Goal: Information Seeking & Learning: Learn about a topic

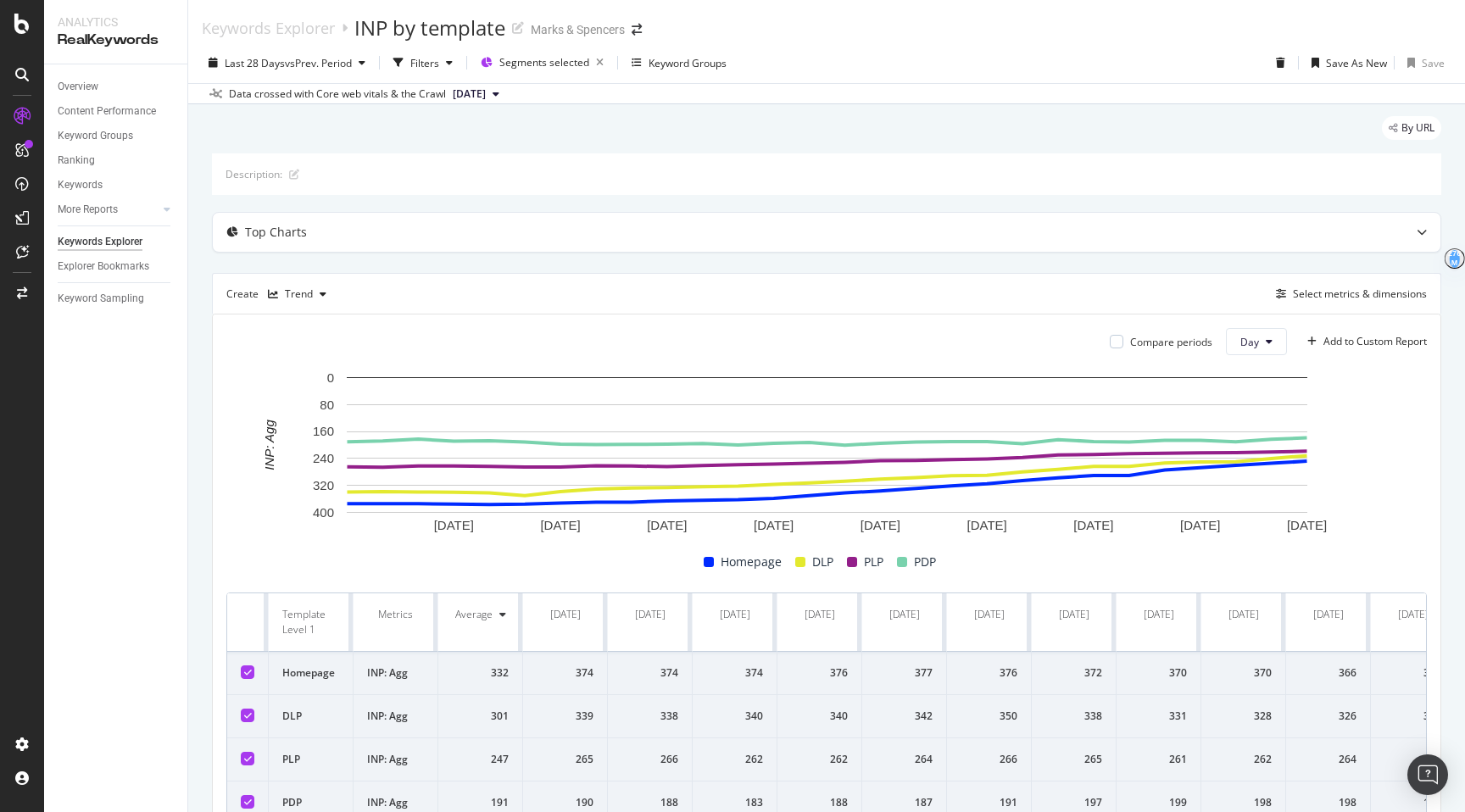
scroll to position [0, 1471]
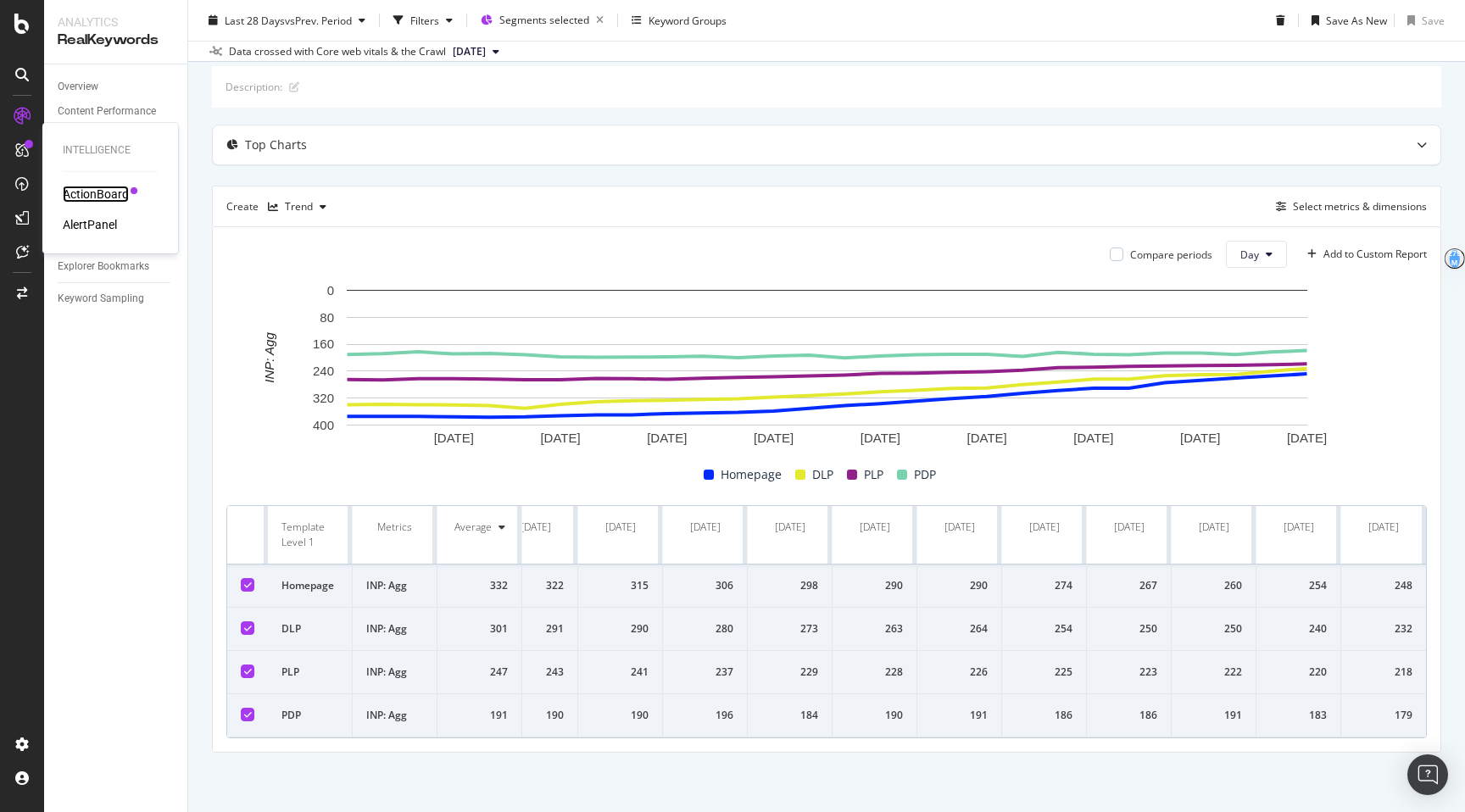
click at [75, 189] on div "ActionBoard" at bounding box center [95, 194] width 66 height 17
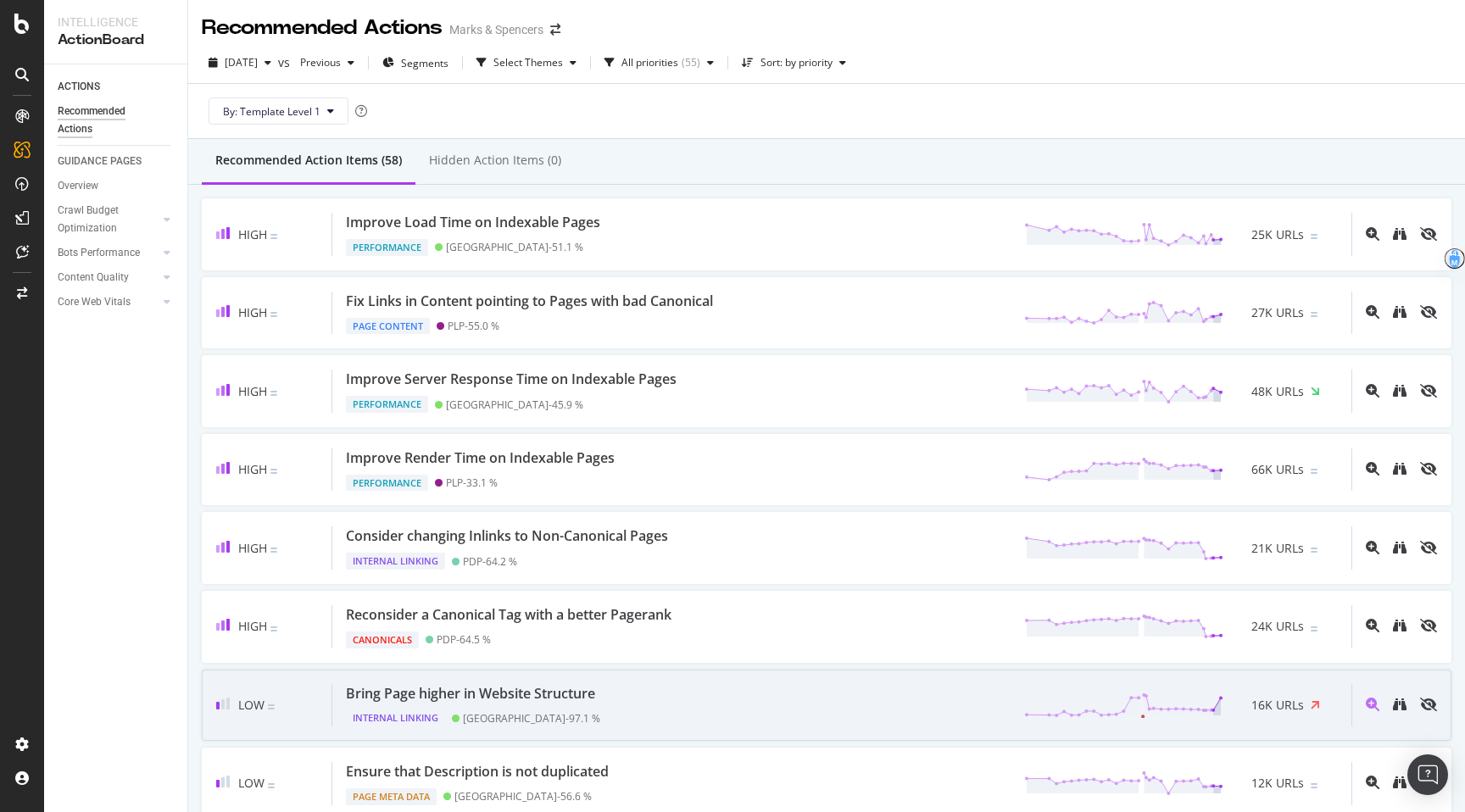
click at [784, 702] on div "Bring Page higher in Website Structure Internal Linking Ireland - 97.1 % 16K UR…" at bounding box center [841, 705] width 1019 height 43
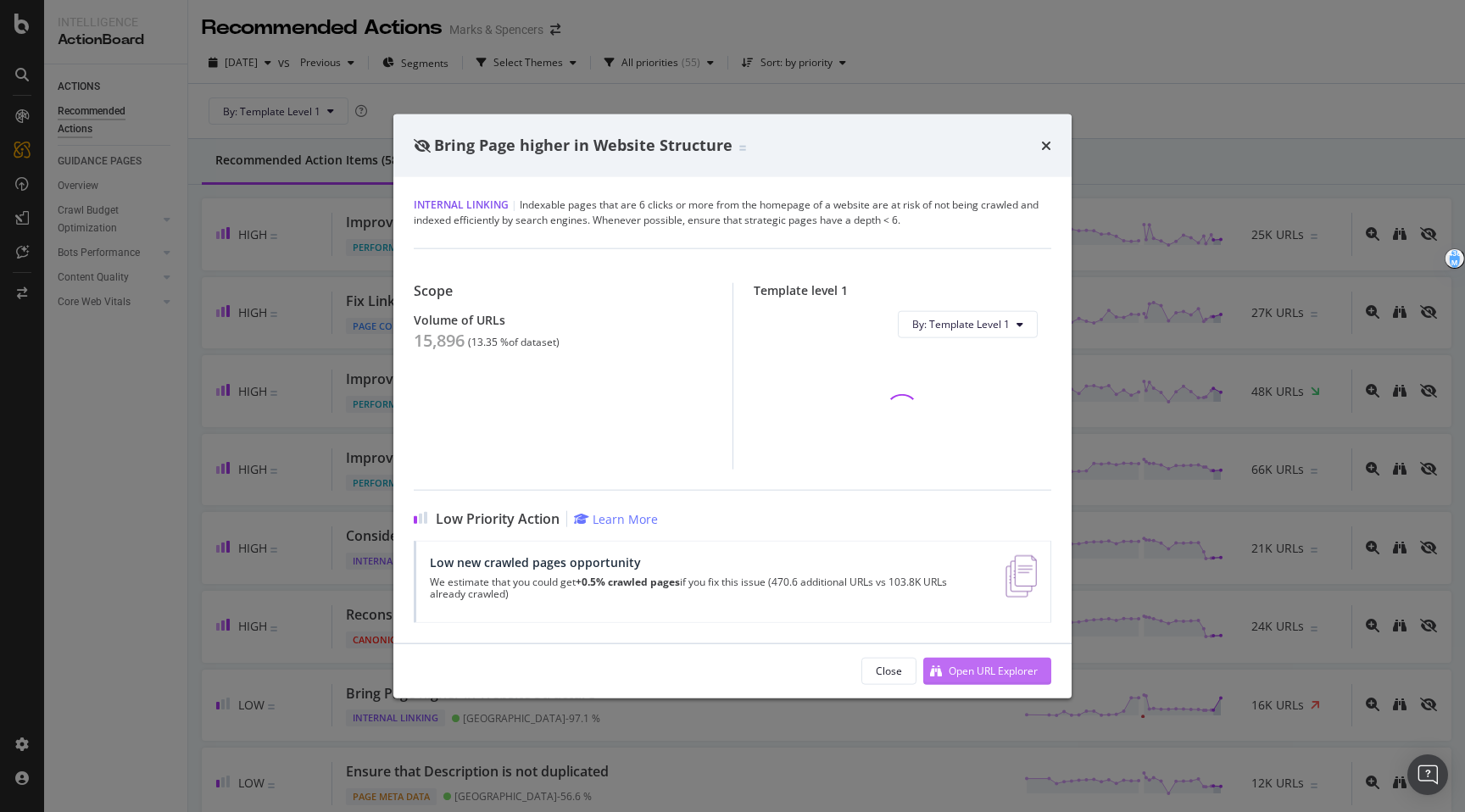
click at [961, 657] on button "Open URL Explorer" at bounding box center [987, 671] width 128 height 27
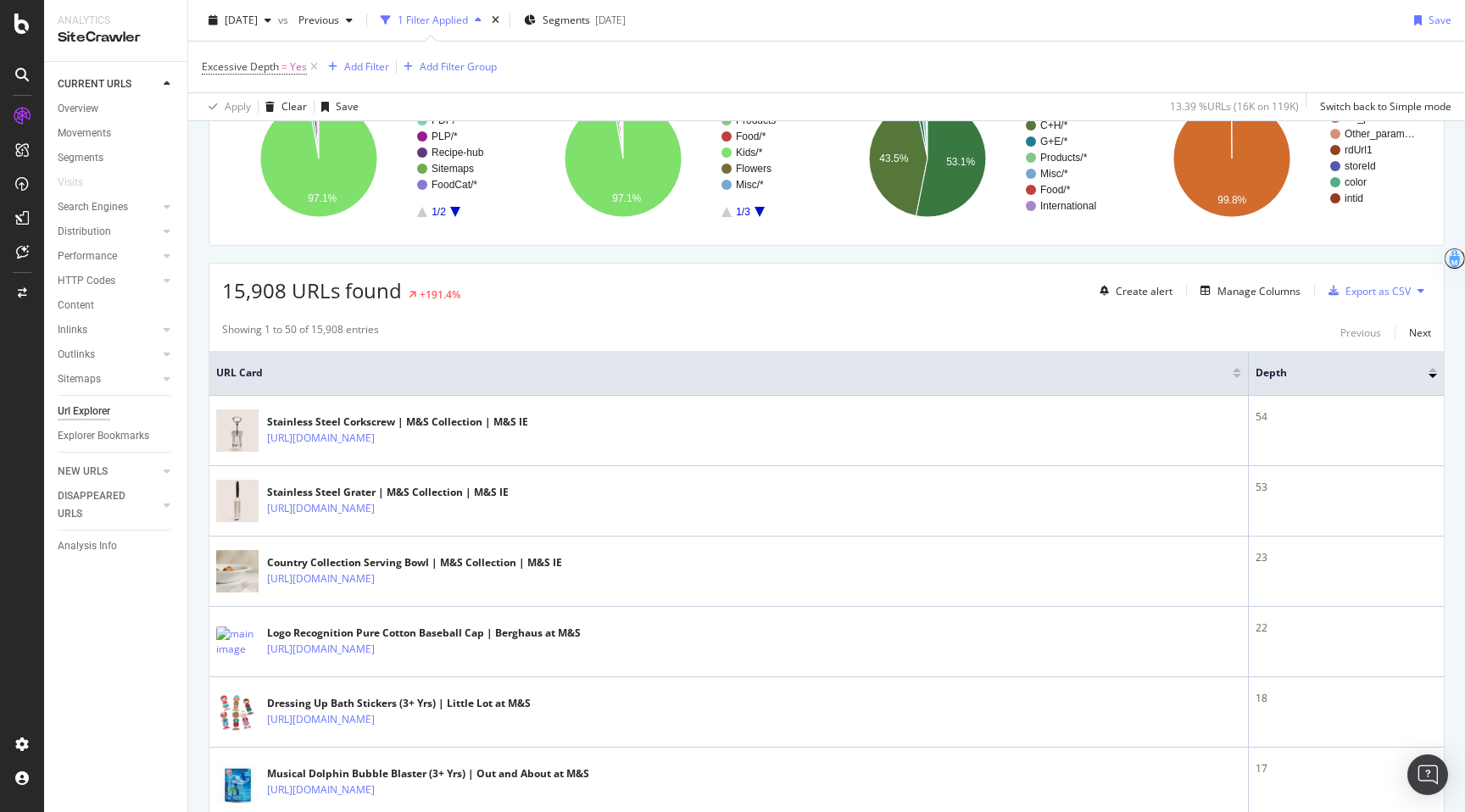
scroll to position [388, 0]
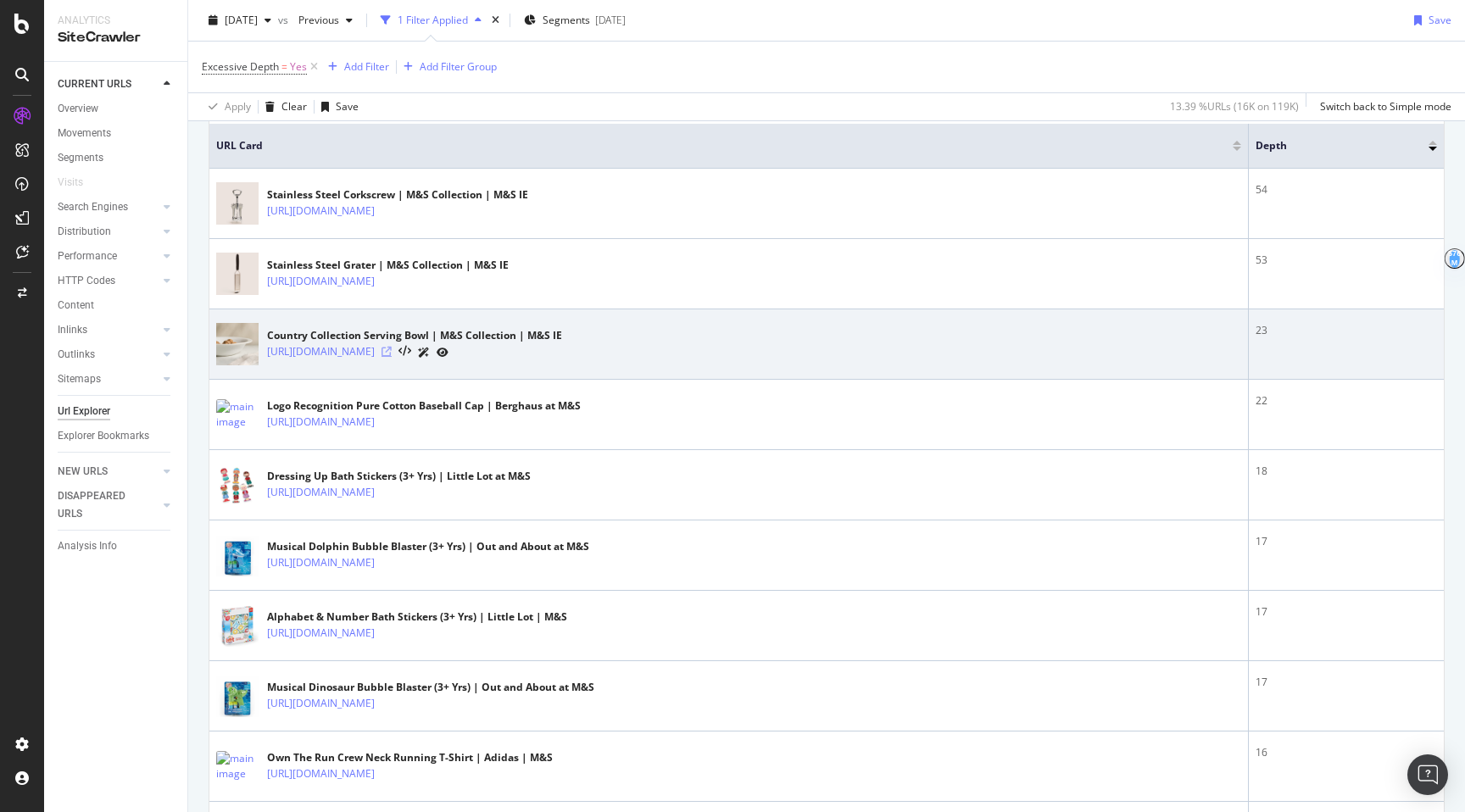
click at [391, 353] on icon at bounding box center [387, 352] width 11 height 11
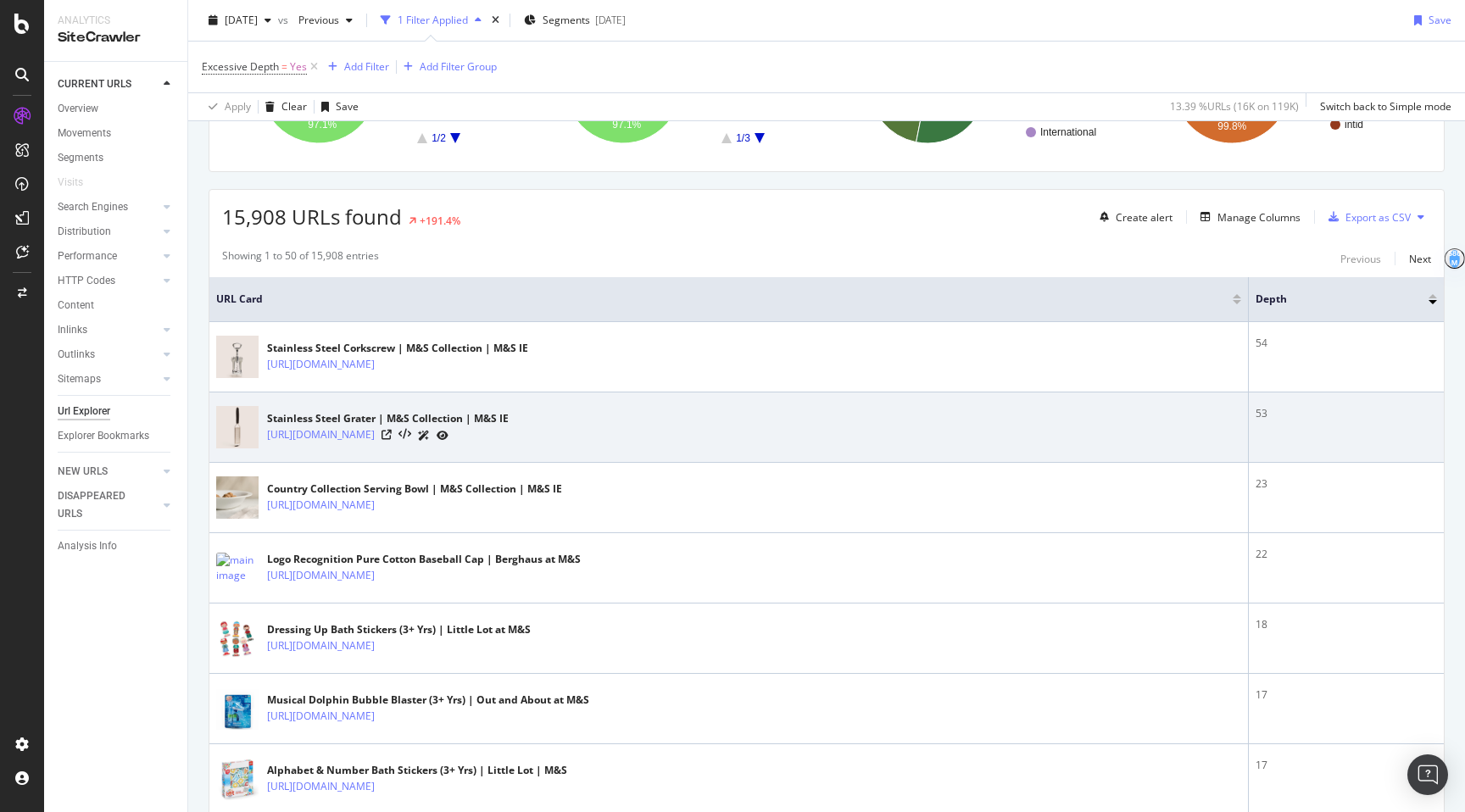
scroll to position [0, 0]
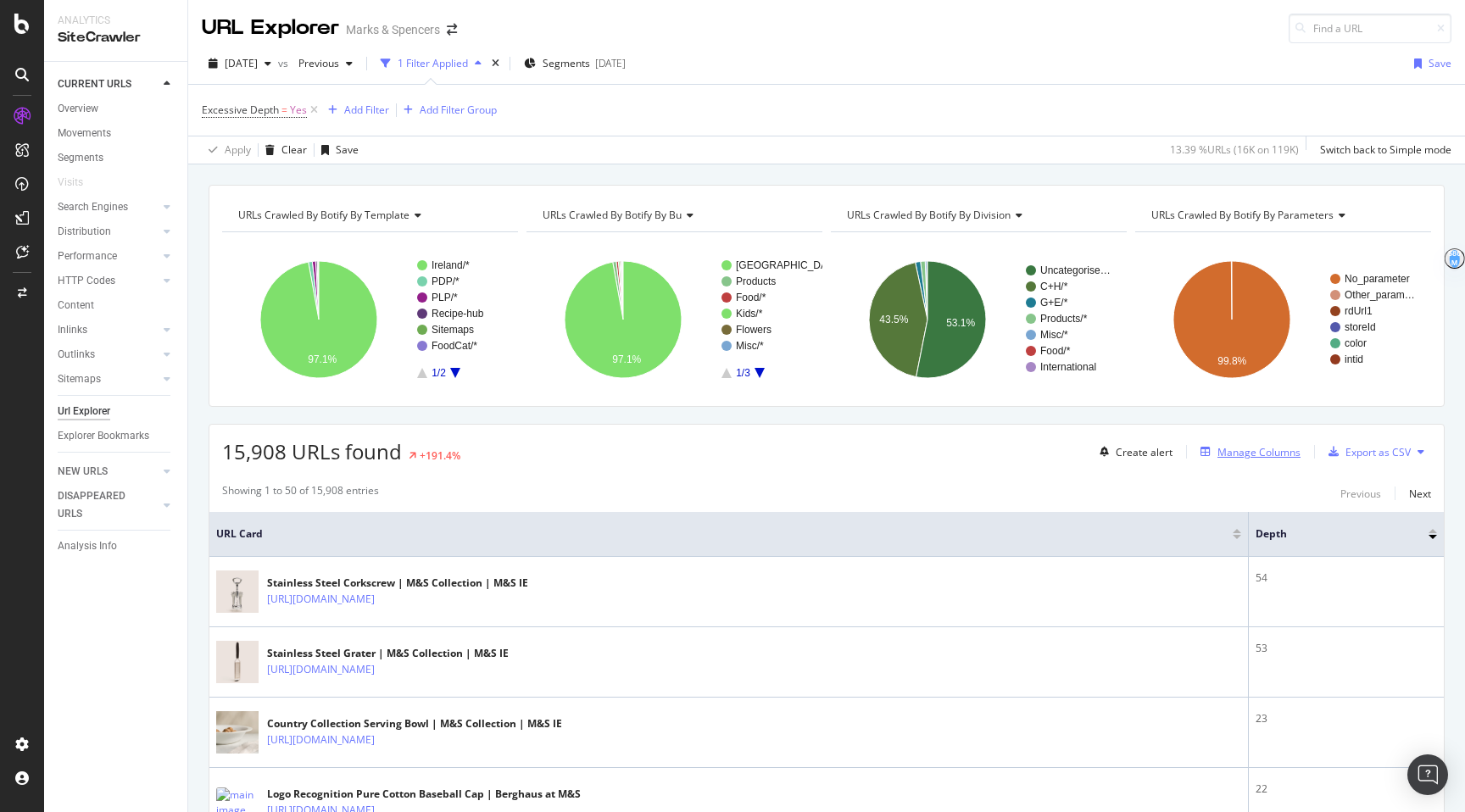
click at [1254, 446] on div "Manage Columns" at bounding box center [1259, 452] width 83 height 14
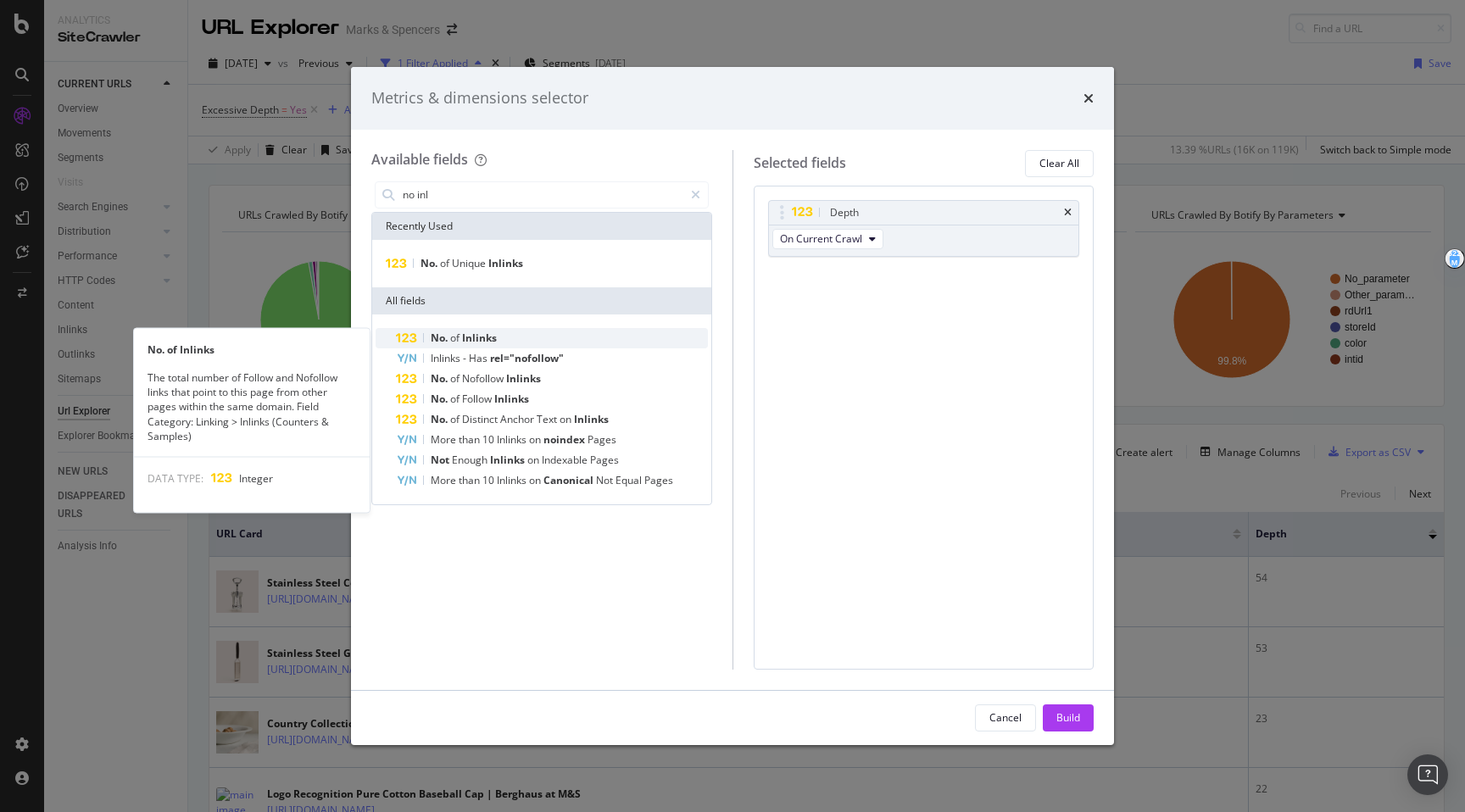
type input "no inl"
click at [493, 338] on span "Inlinks" at bounding box center [479, 338] width 34 height 14
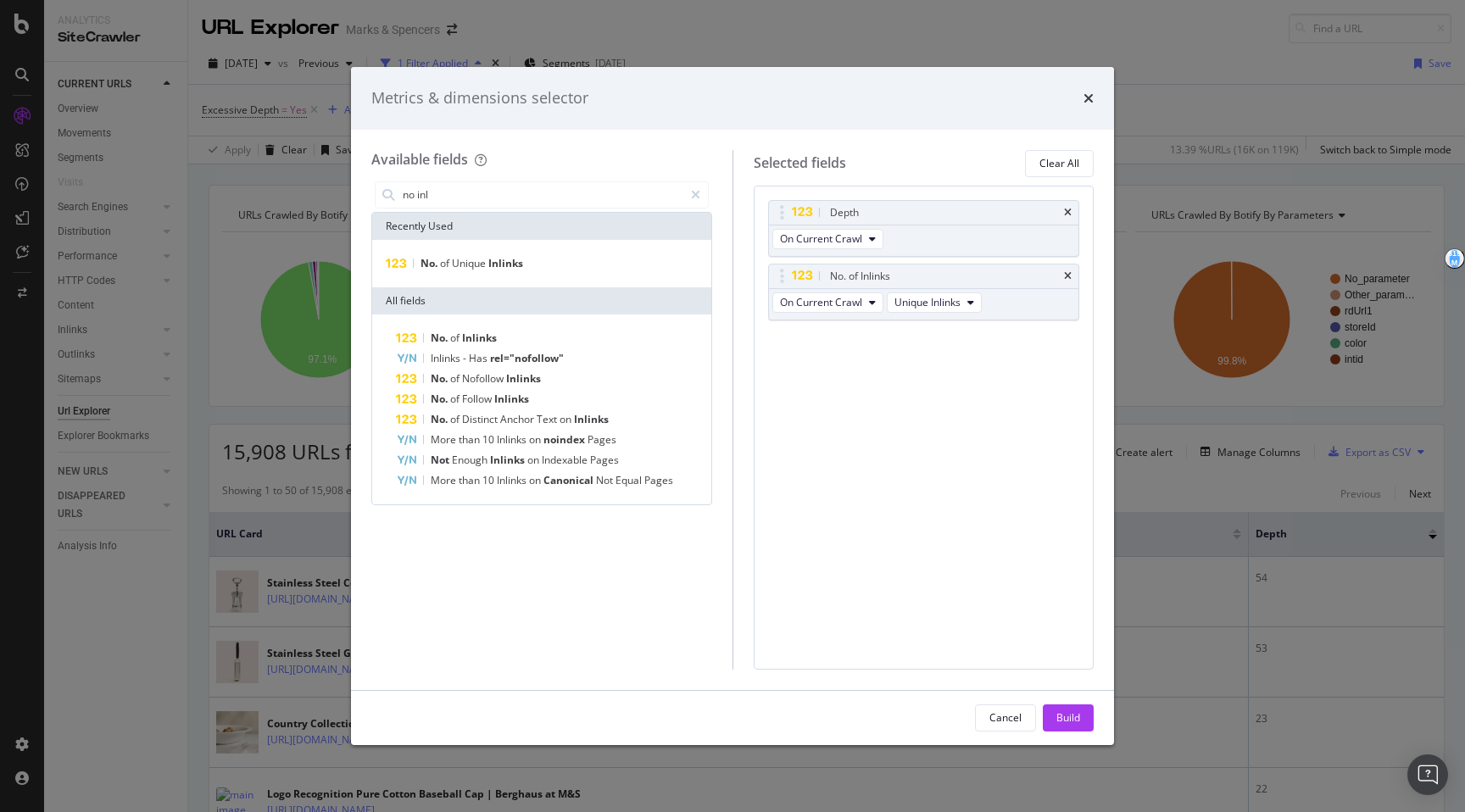
click at [493, 338] on span "Inlinks" at bounding box center [479, 338] width 34 height 14
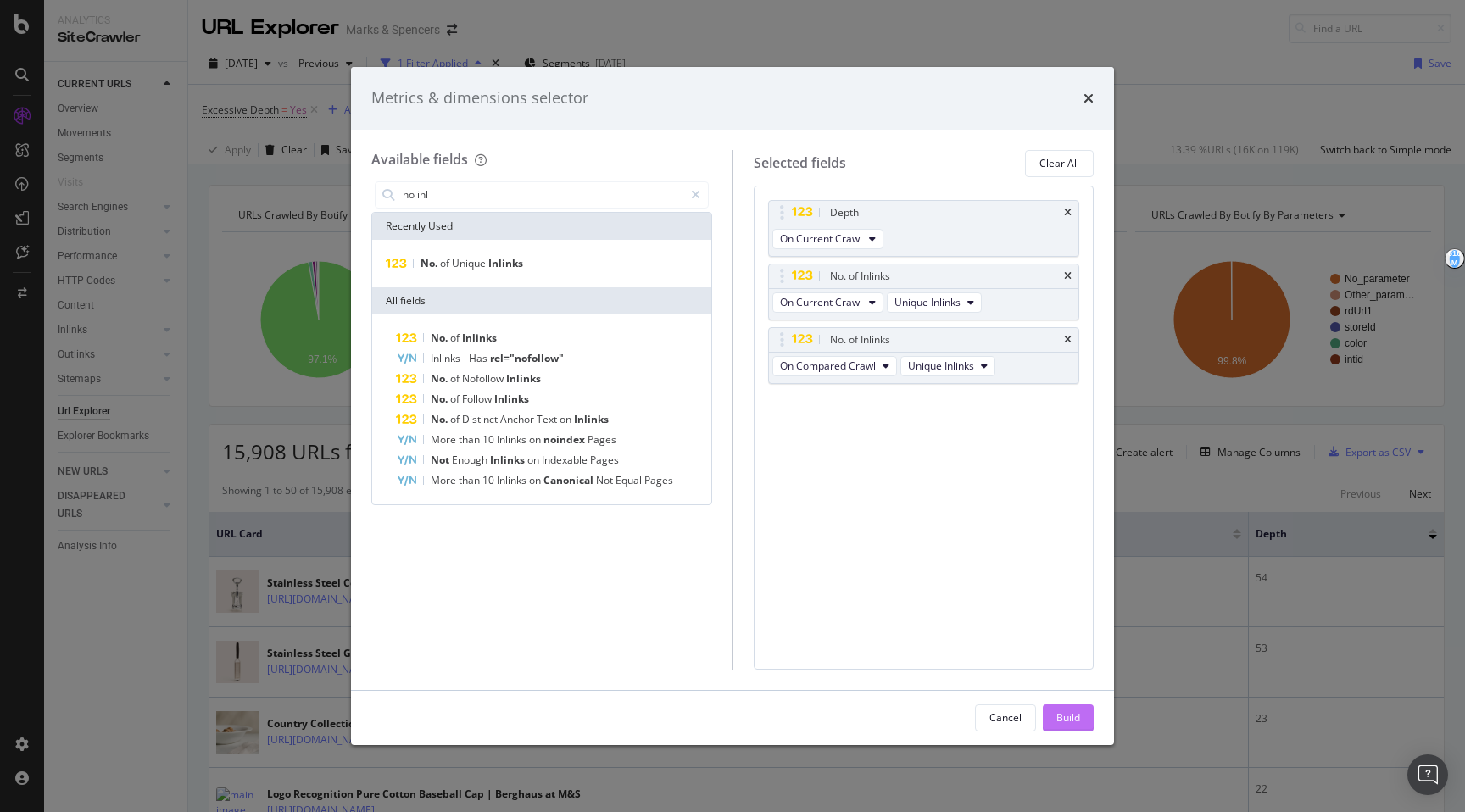
click at [1060, 716] on div "Build" at bounding box center [1068, 717] width 24 height 14
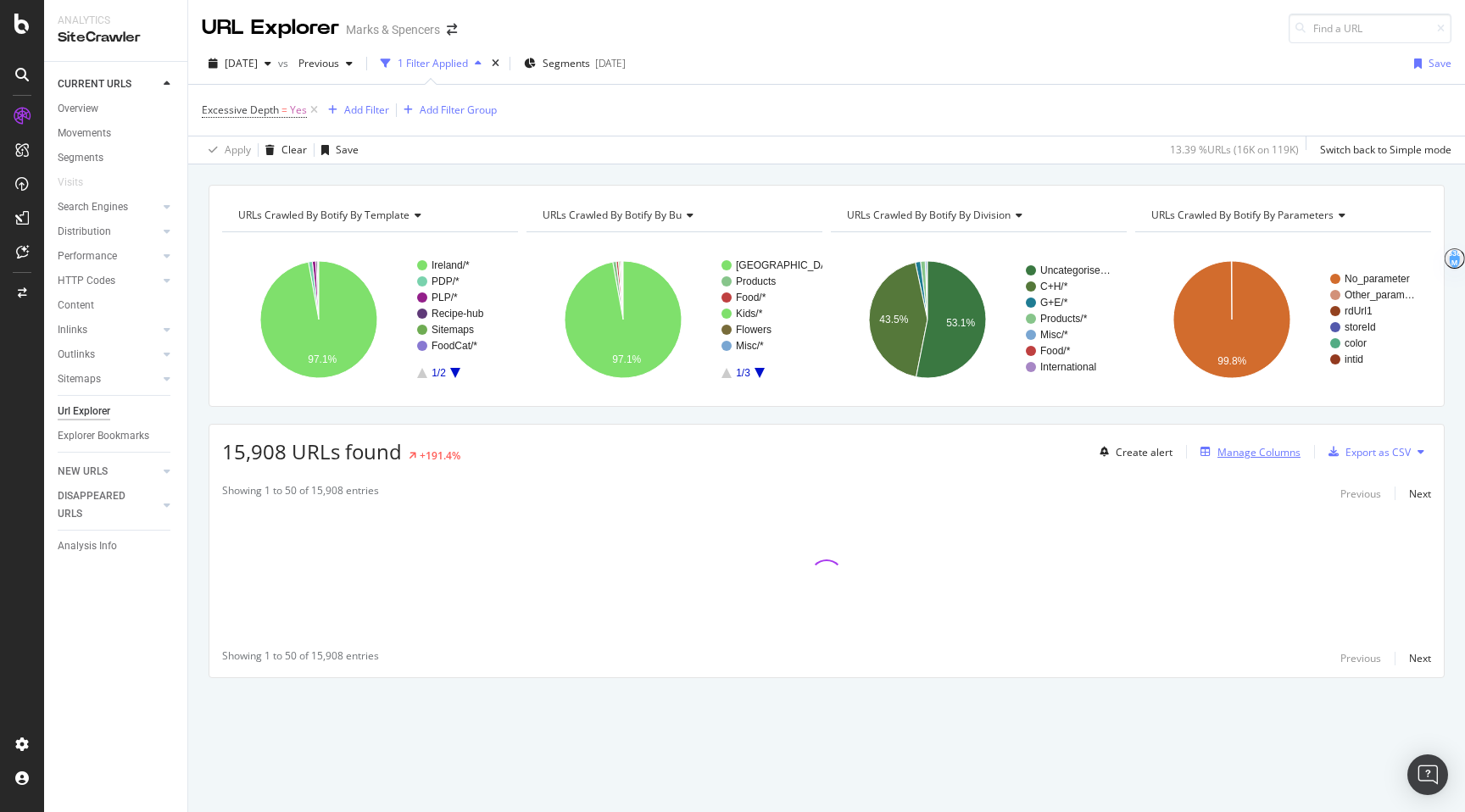
click at [1264, 459] on div "Manage Columns" at bounding box center [1259, 452] width 83 height 14
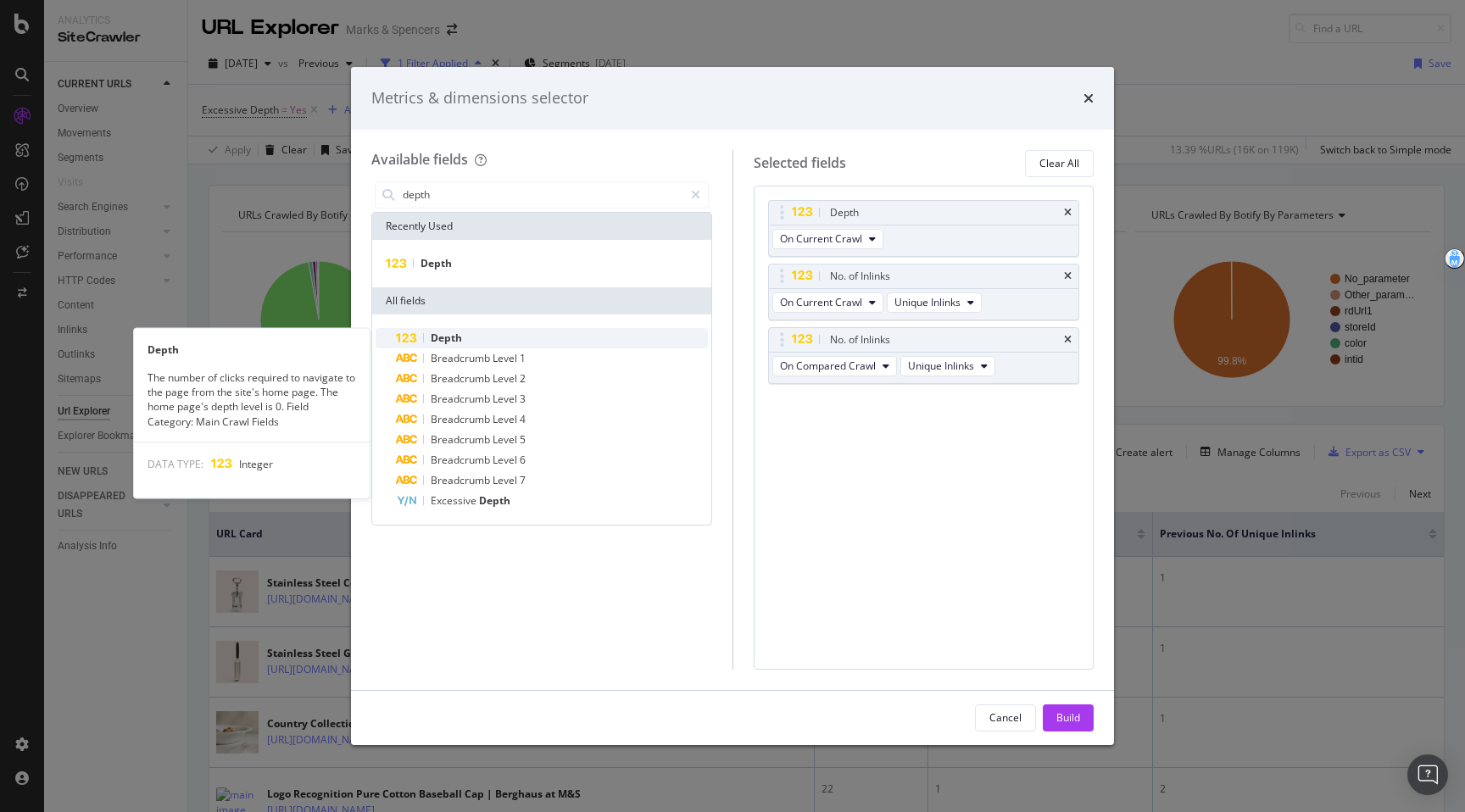
type input "depth"
click at [596, 341] on div "Depth" at bounding box center [551, 338] width 312 height 20
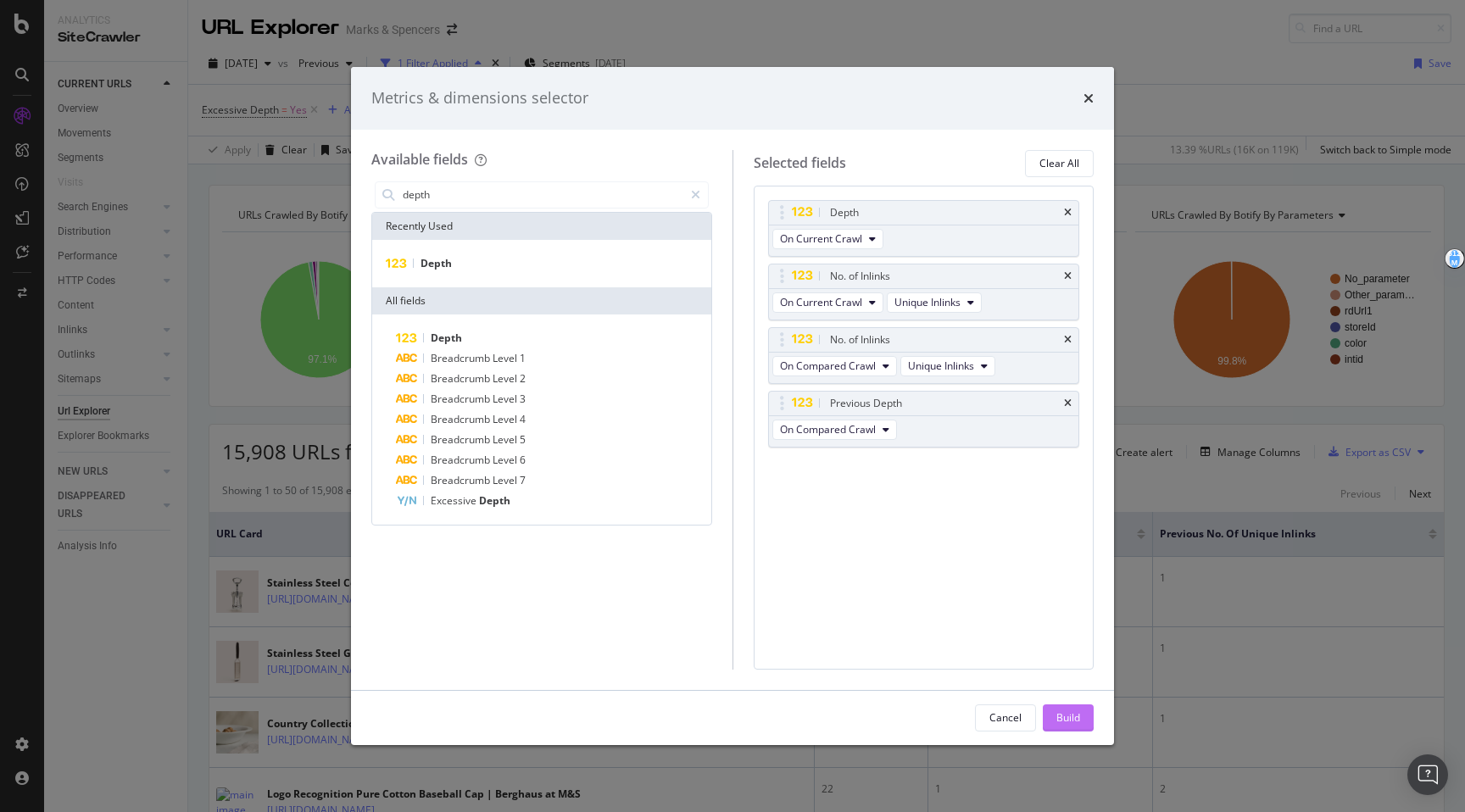
click at [1070, 705] on div "Build" at bounding box center [1068, 717] width 24 height 26
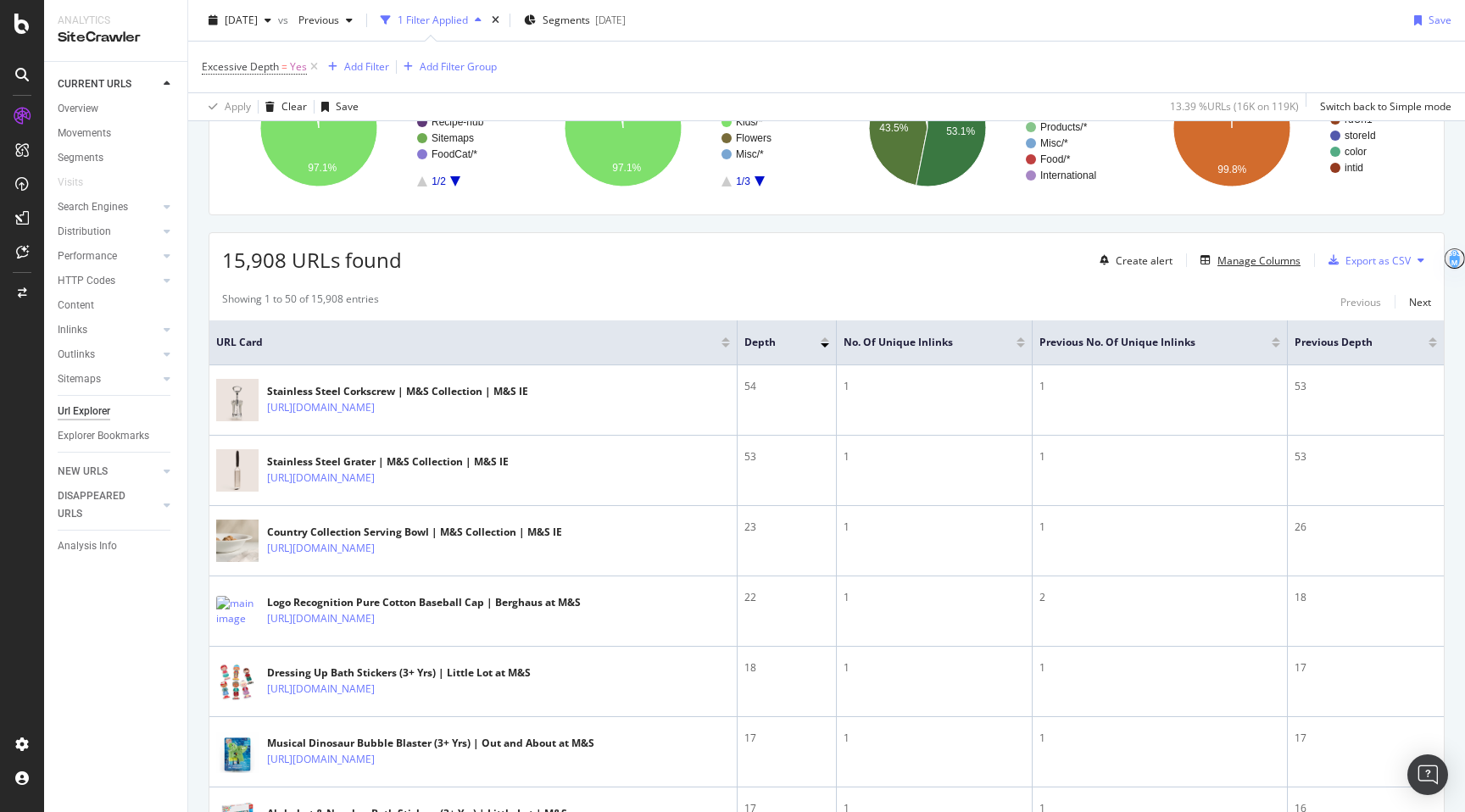
scroll to position [195, 0]
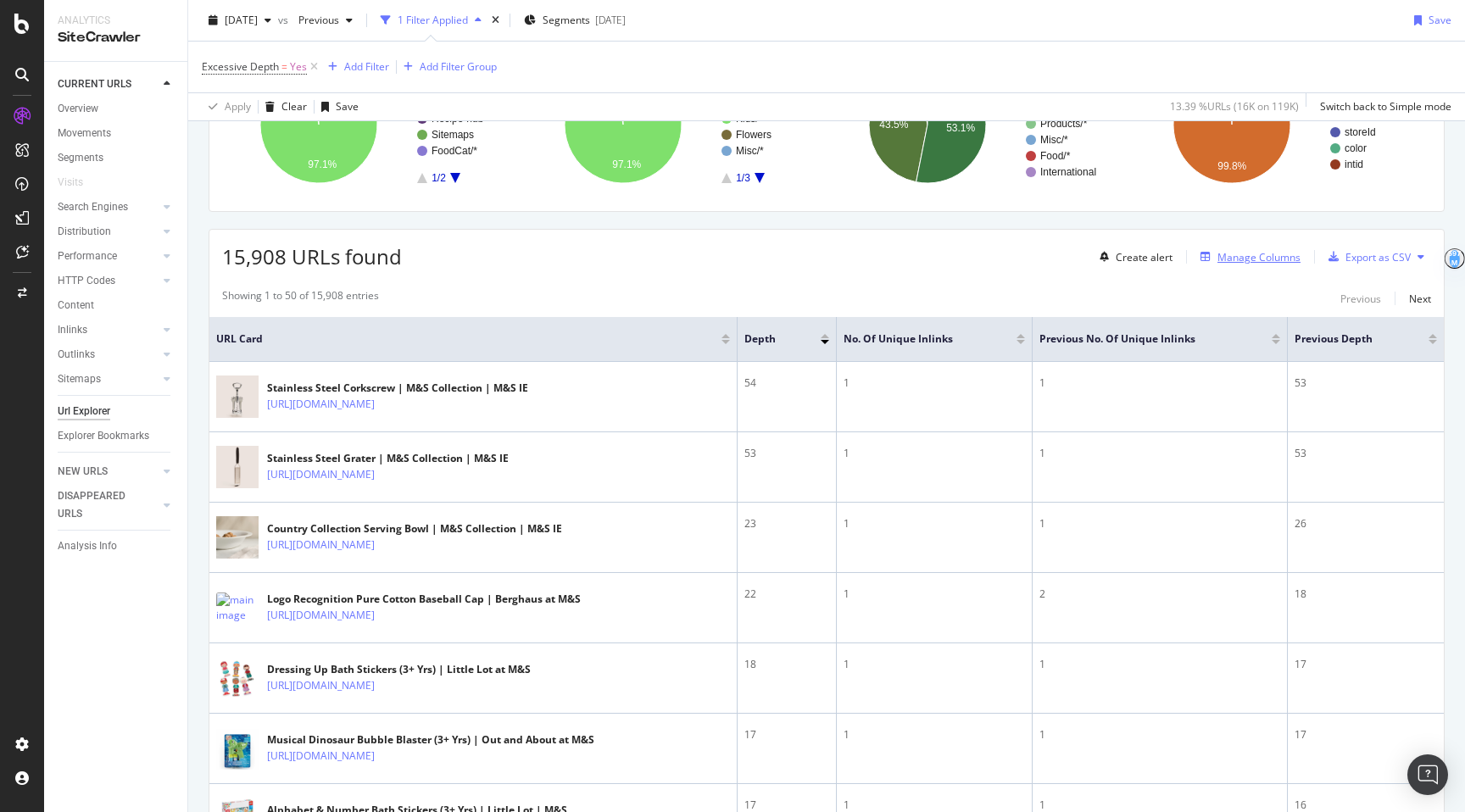
click at [1272, 266] on div "Manage Columns" at bounding box center [1247, 256] width 107 height 19
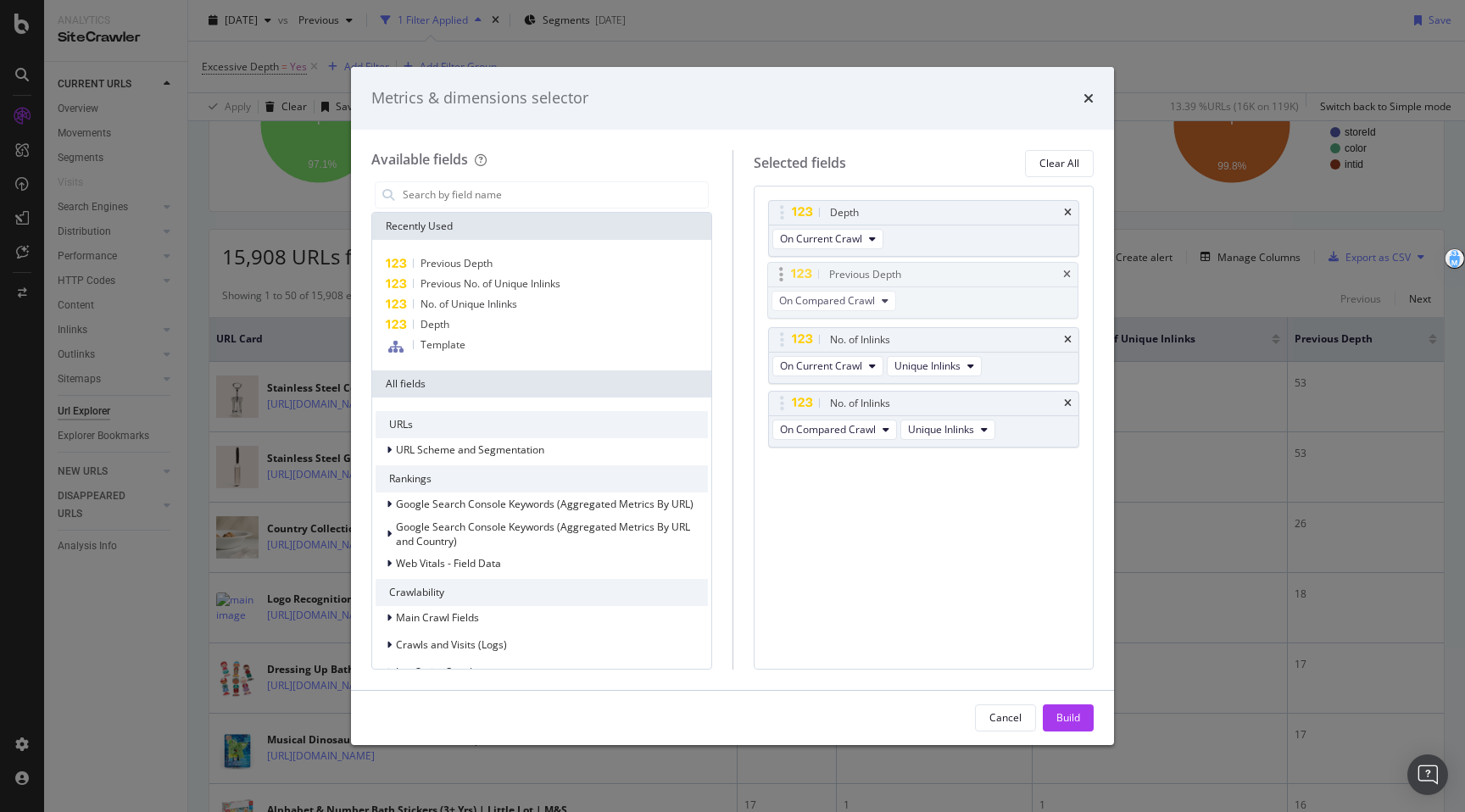
drag, startPoint x: 778, startPoint y: 401, endPoint x: 777, endPoint y: 274, distance: 127.0
click at [777, 274] on body "Analytics SiteCrawler CURRENT URLS Overview Movements Segments Visits Search En…" at bounding box center [732, 406] width 1465 height 812
click at [1066, 712] on div "Build" at bounding box center [1068, 717] width 24 height 14
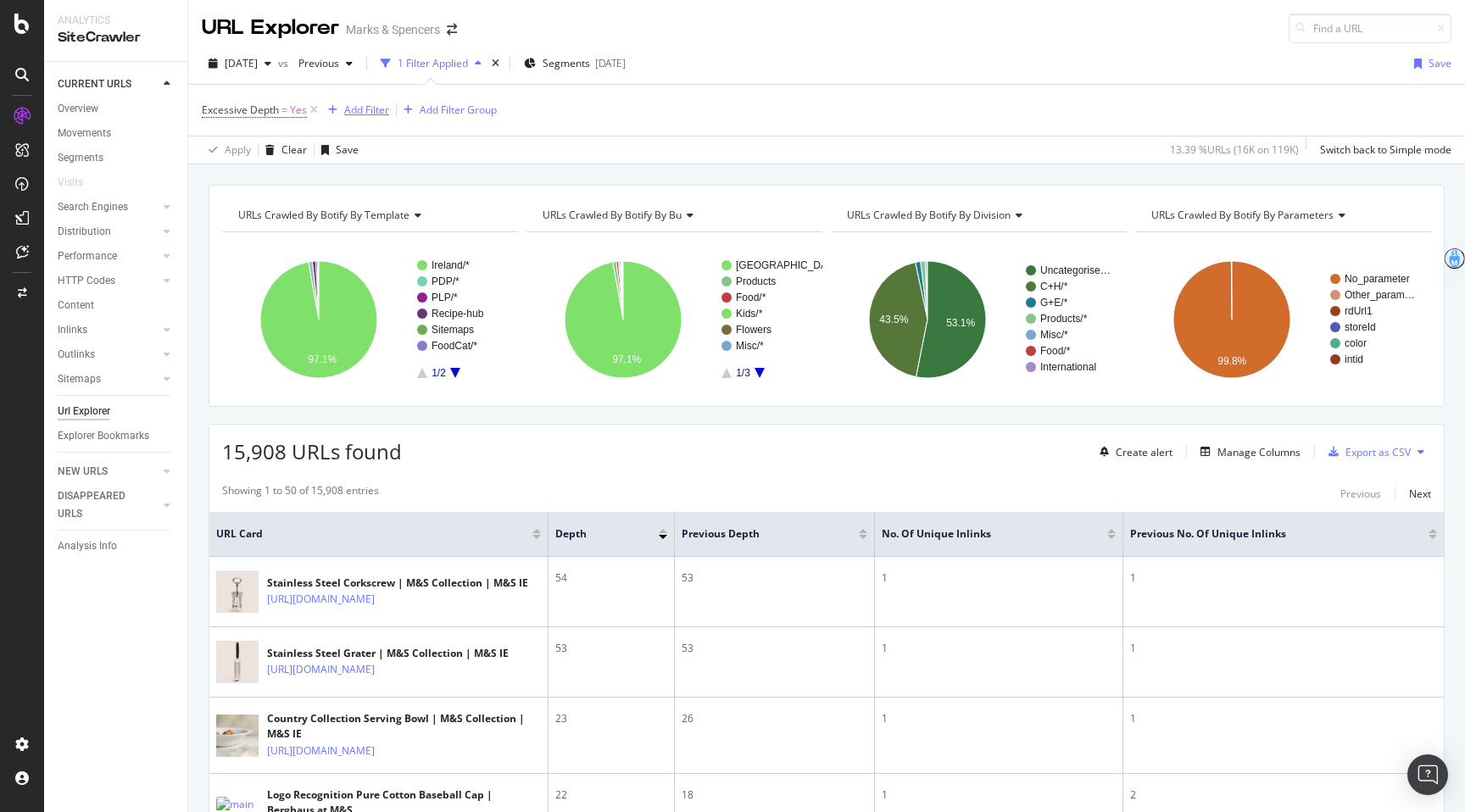
click at [353, 110] on div "Add Filter" at bounding box center [367, 110] width 45 height 14
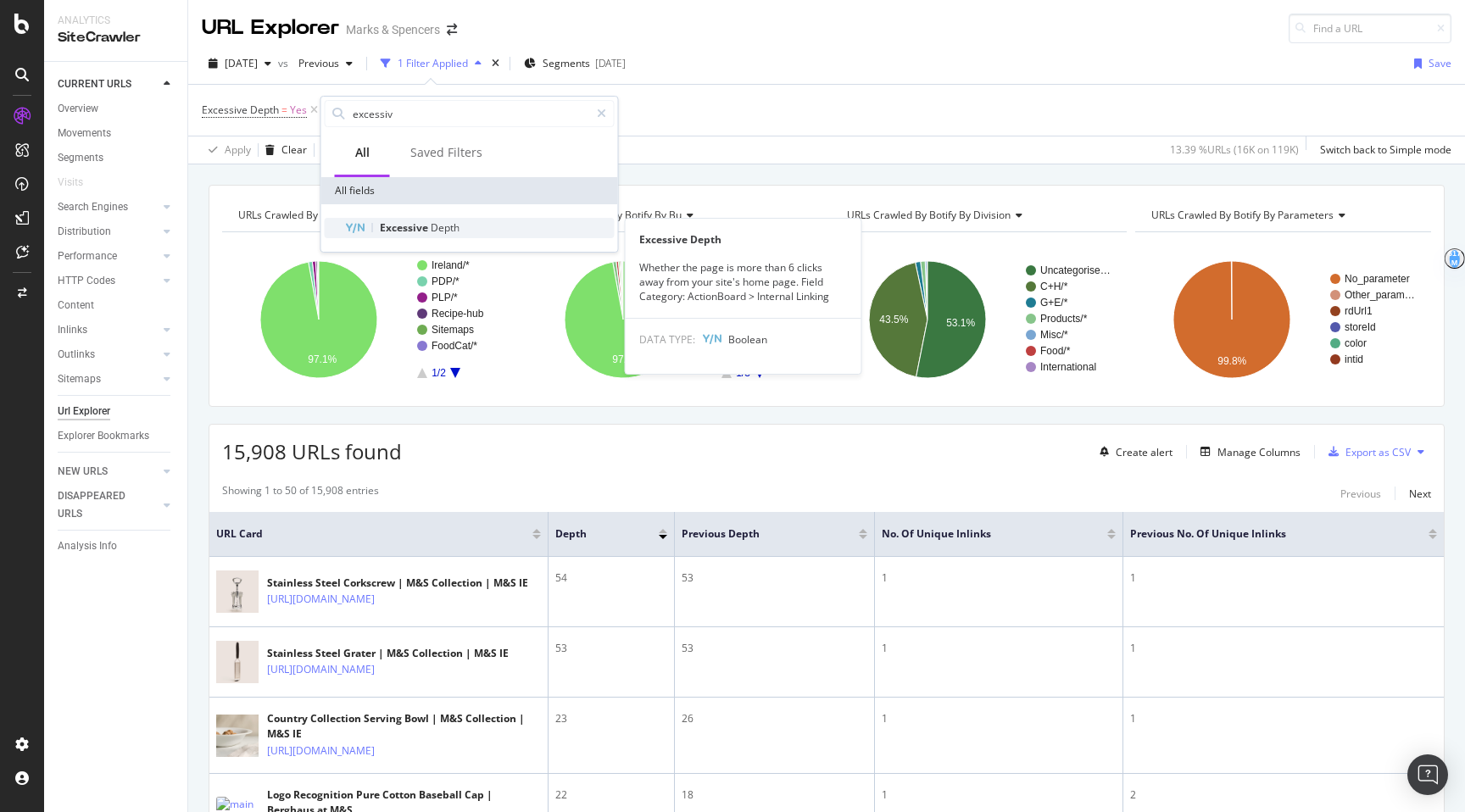
type input "excessiv"
click at [408, 233] on span "Excessive" at bounding box center [406, 227] width 51 height 14
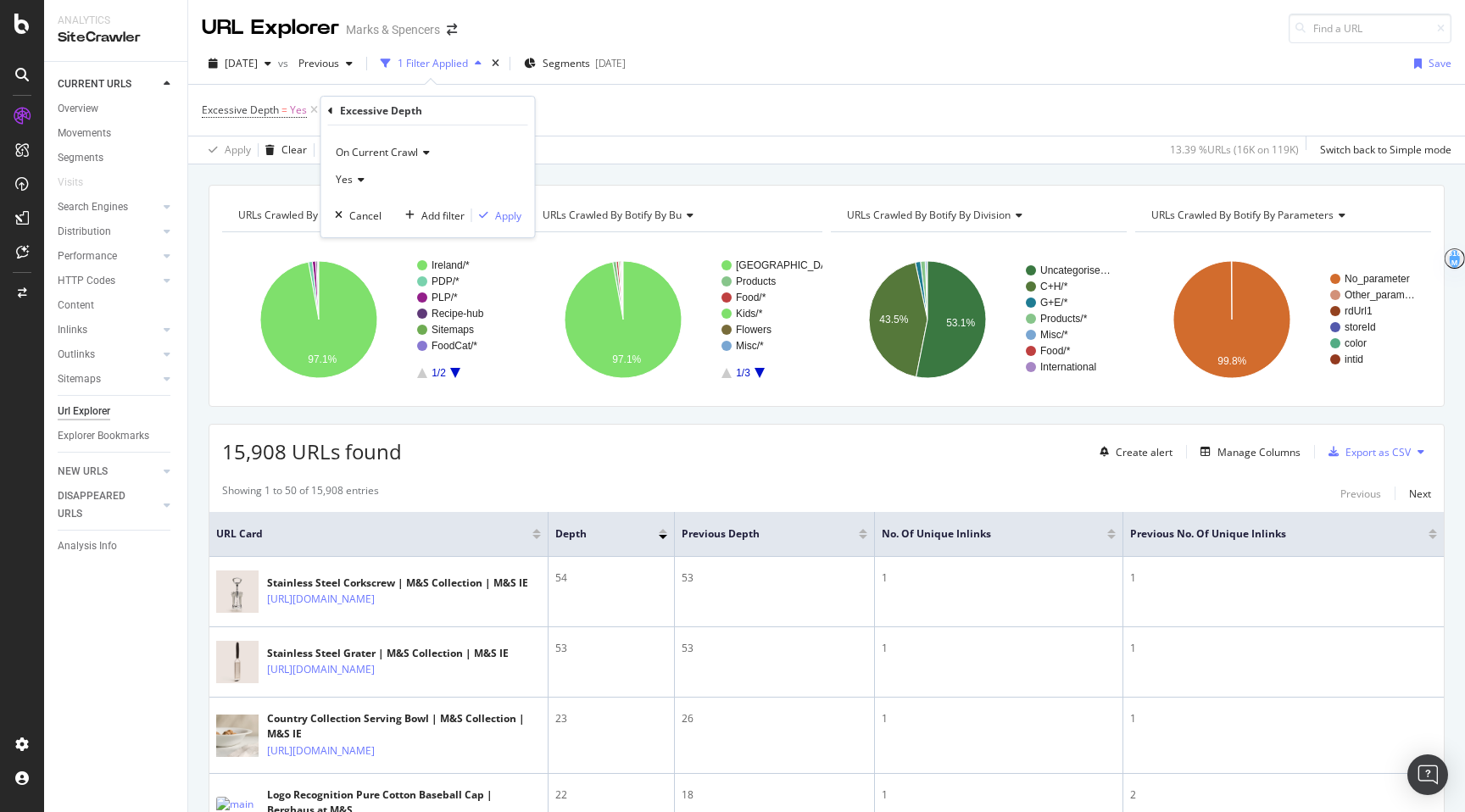
click at [359, 143] on div "On Current Crawl" at bounding box center [428, 152] width 186 height 27
click at [389, 208] on span "On Compared Crawl" at bounding box center [391, 209] width 95 height 14
click at [345, 179] on span "Yes" at bounding box center [344, 179] width 17 height 14
click at [356, 237] on span "No" at bounding box center [350, 237] width 13 height 14
click at [508, 217] on div "Apply" at bounding box center [508, 216] width 27 height 14
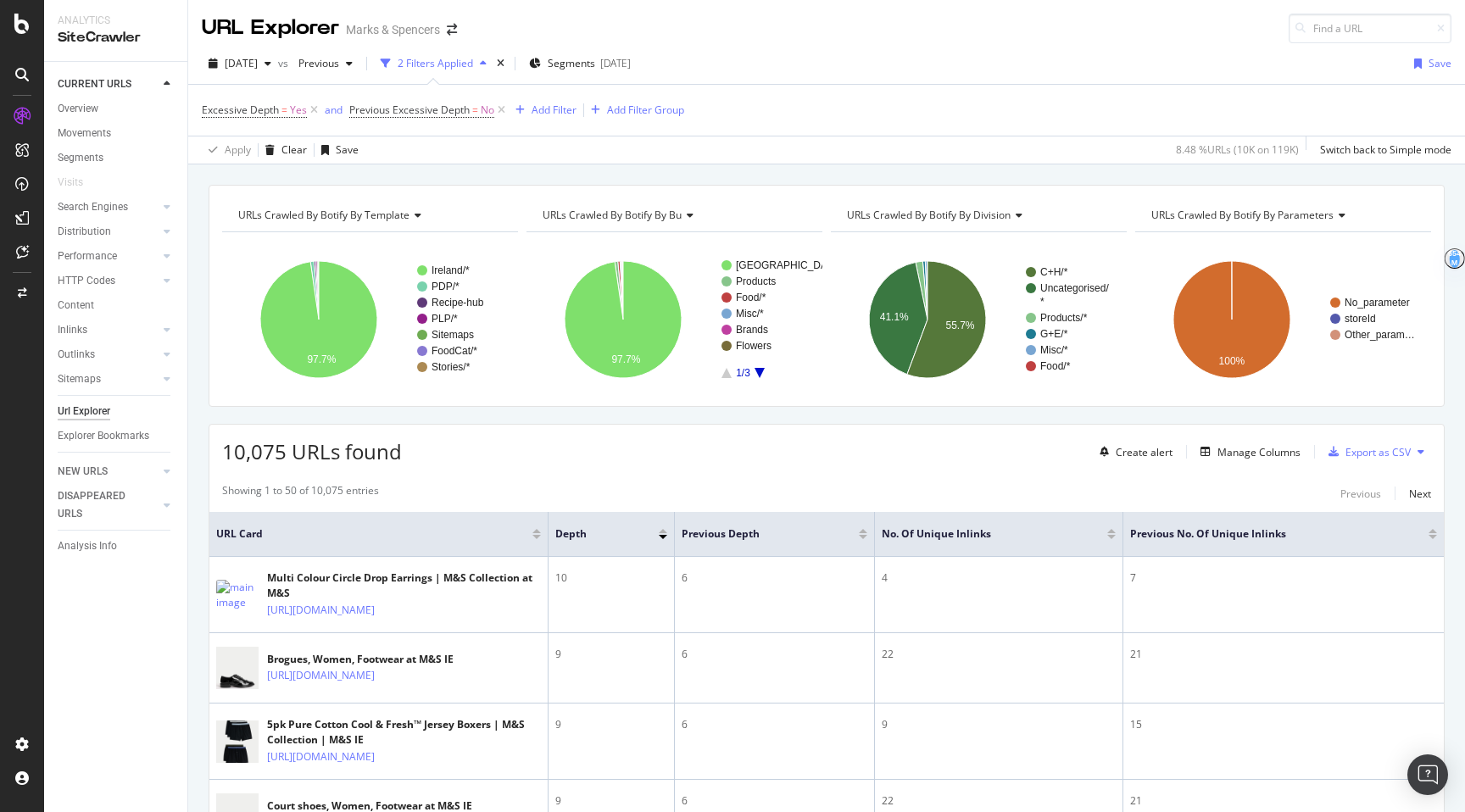
click at [661, 538] on div at bounding box center [664, 536] width 9 height 4
click at [664, 541] on div "Depth" at bounding box center [611, 534] width 112 height 17
click at [663, 527] on div "Depth" at bounding box center [611, 534] width 112 height 17
click at [663, 531] on div at bounding box center [664, 531] width 9 height 4
